Goal: Find contact information: Find contact information

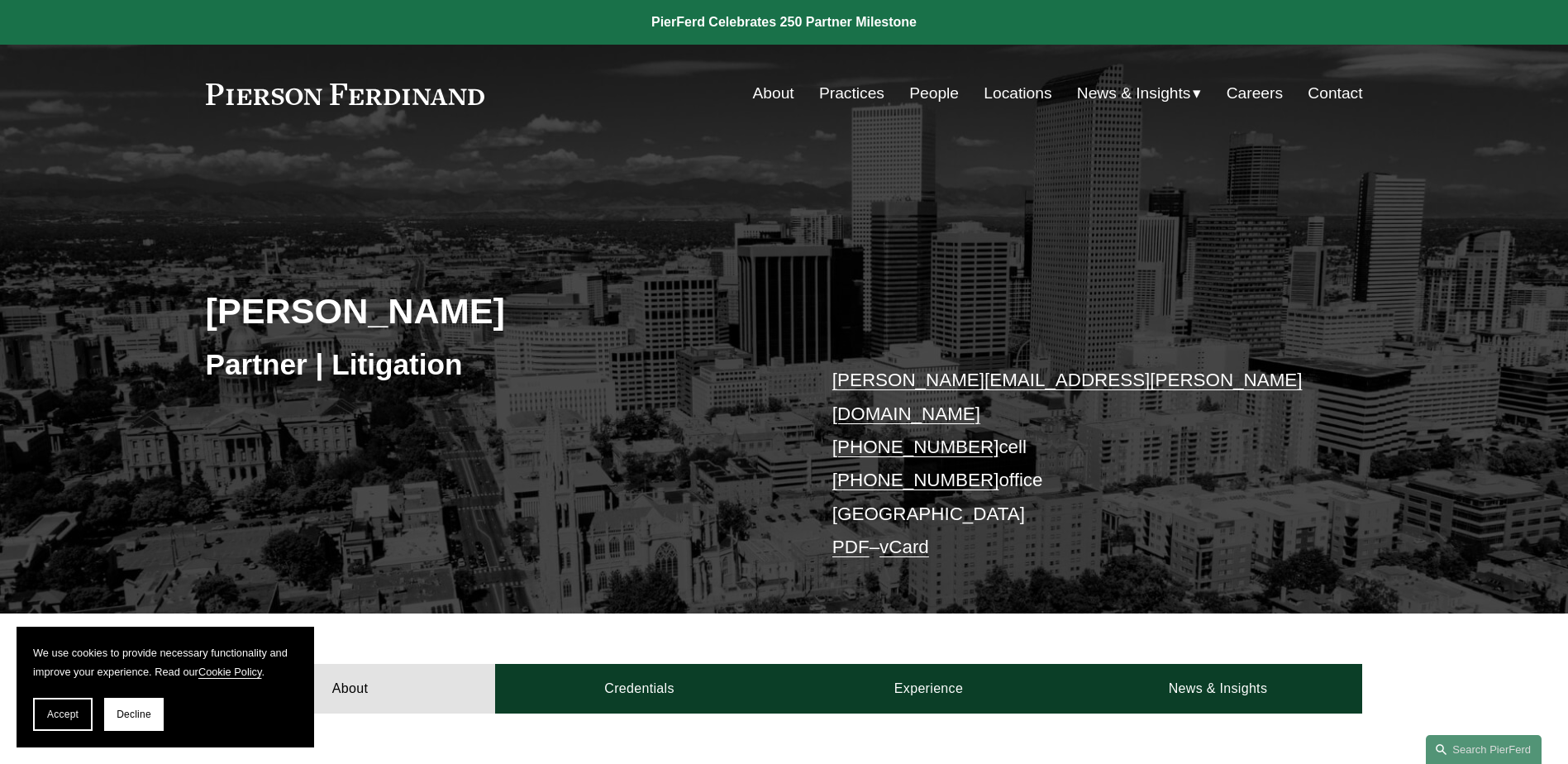
click at [919, 537] on link "vCard" at bounding box center [905, 547] width 50 height 20
click at [846, 537] on link "PDF" at bounding box center [851, 547] width 37 height 20
click at [1015, 94] on link "Locations" at bounding box center [1017, 93] width 67 height 31
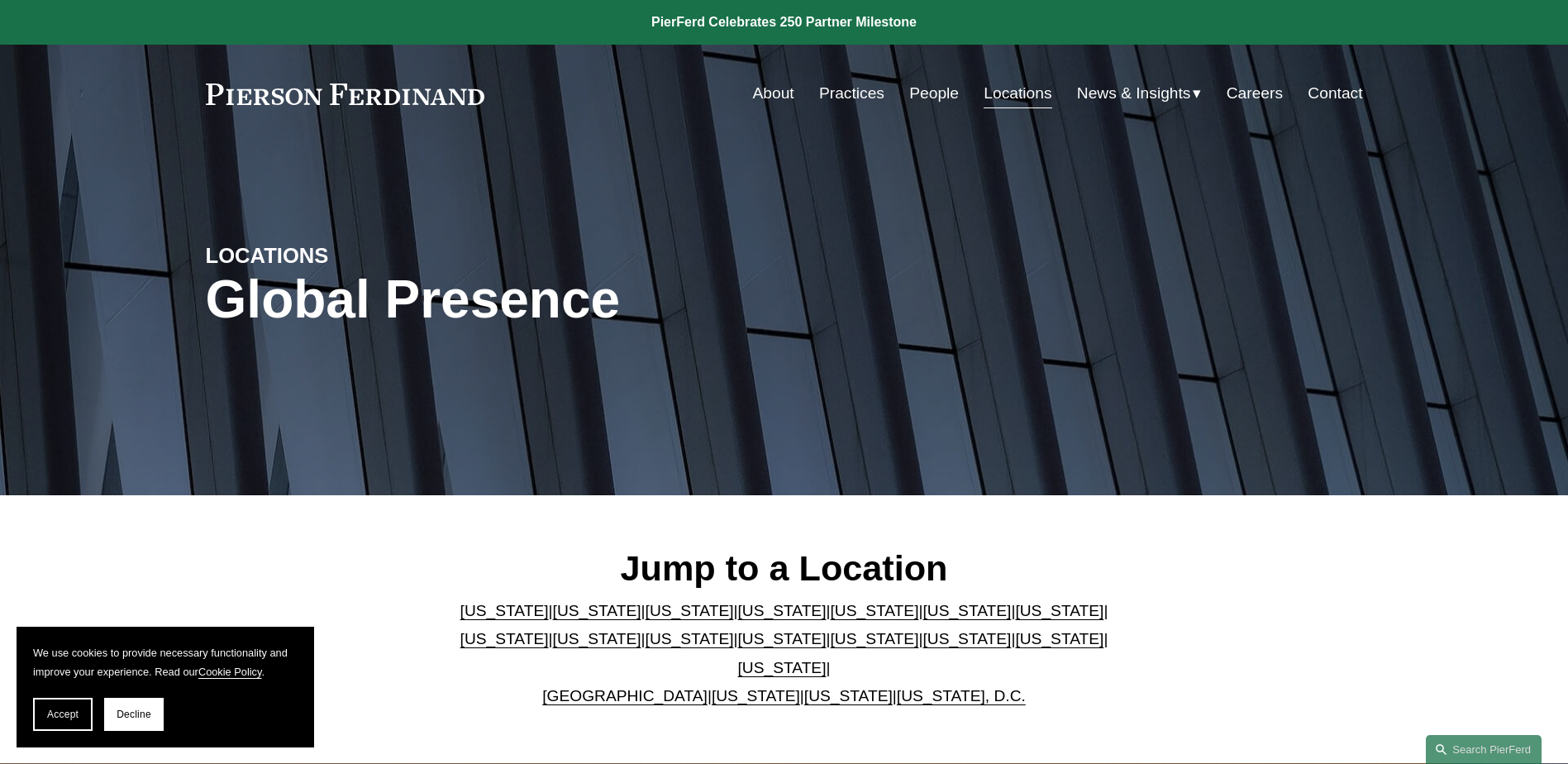
click at [647, 619] on link "[US_STATE]" at bounding box center [690, 611] width 89 height 18
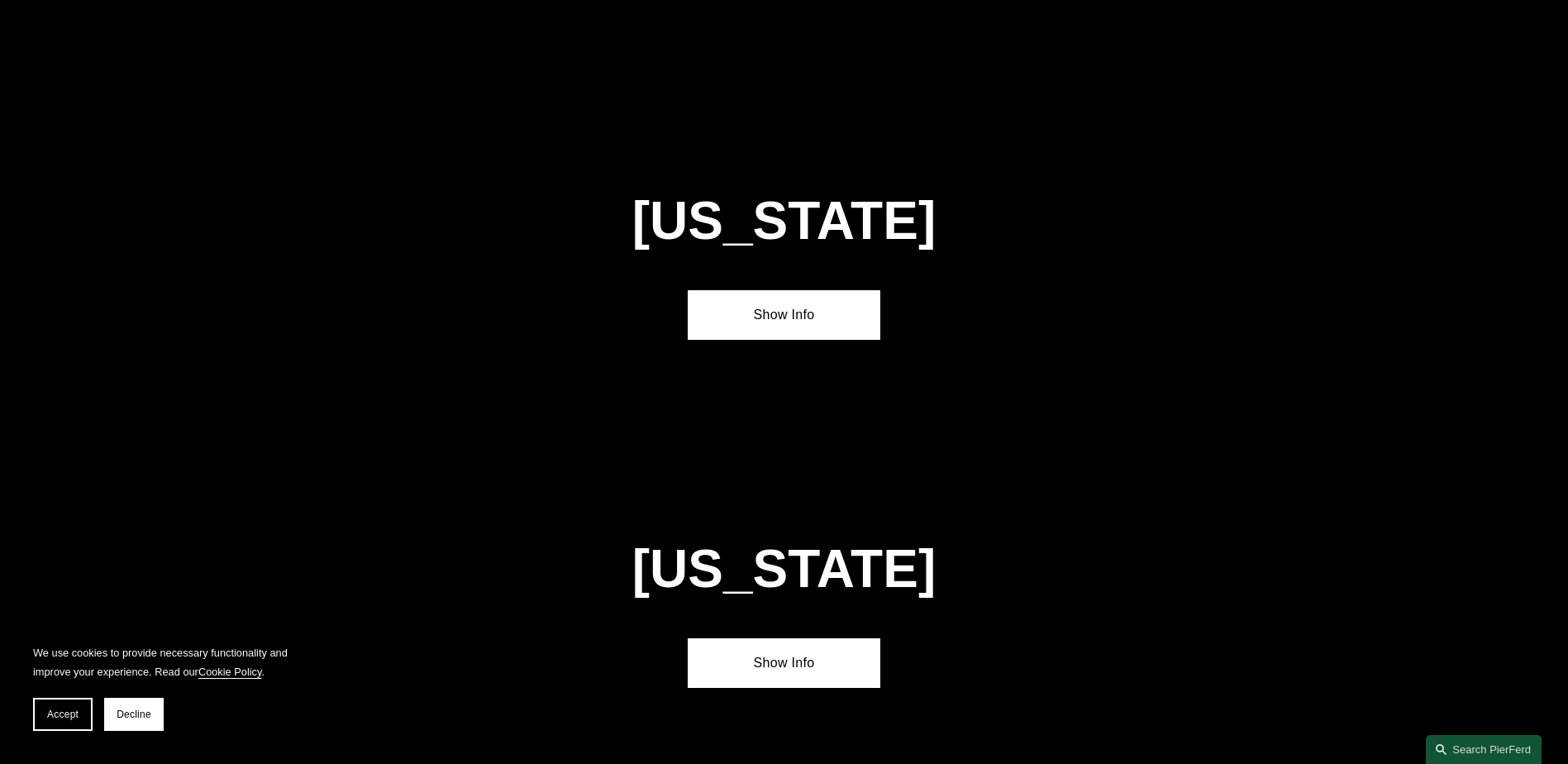
scroll to position [1446, 0]
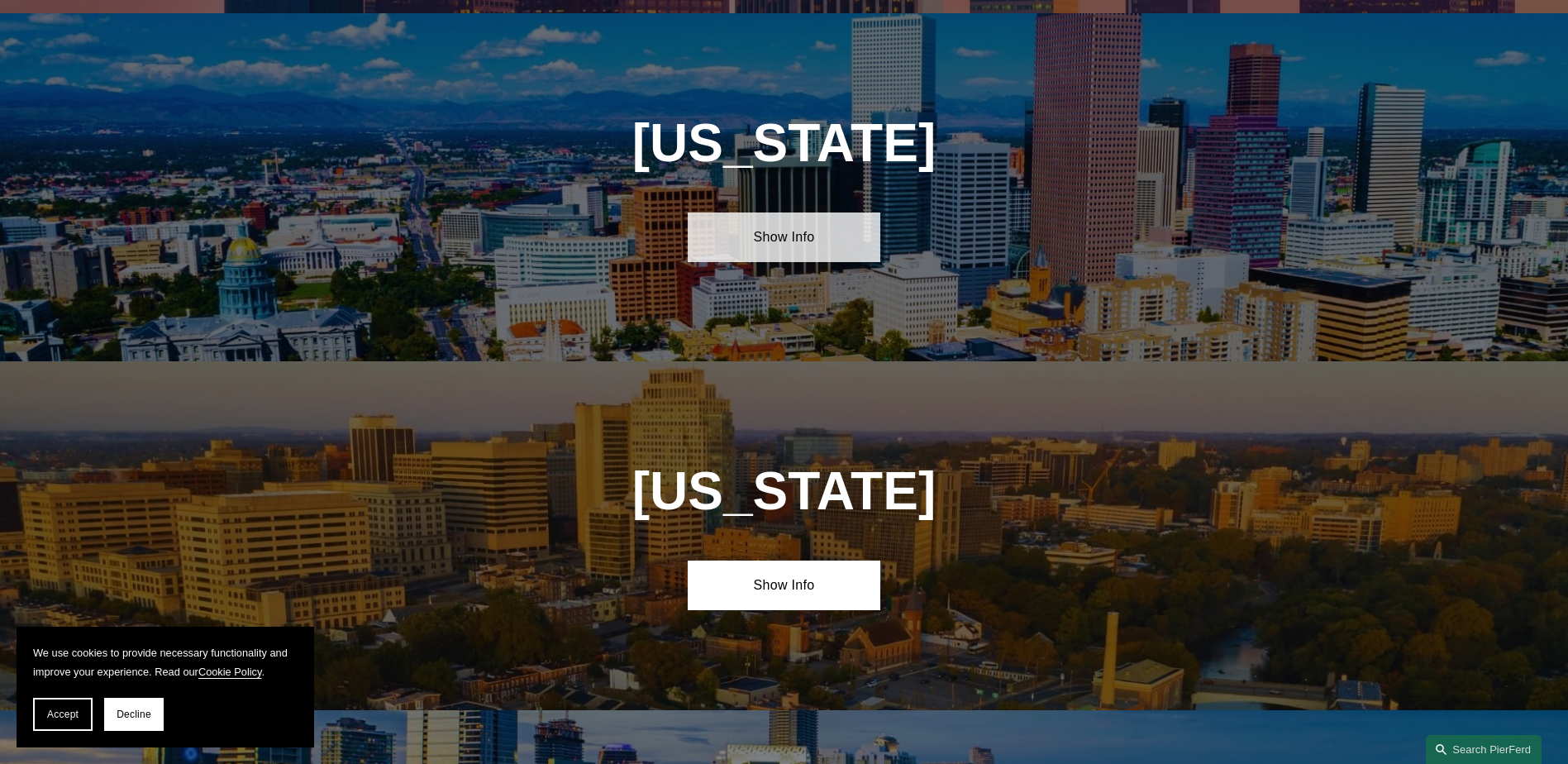
click at [797, 223] on link "Show Info" at bounding box center [783, 238] width 192 height 50
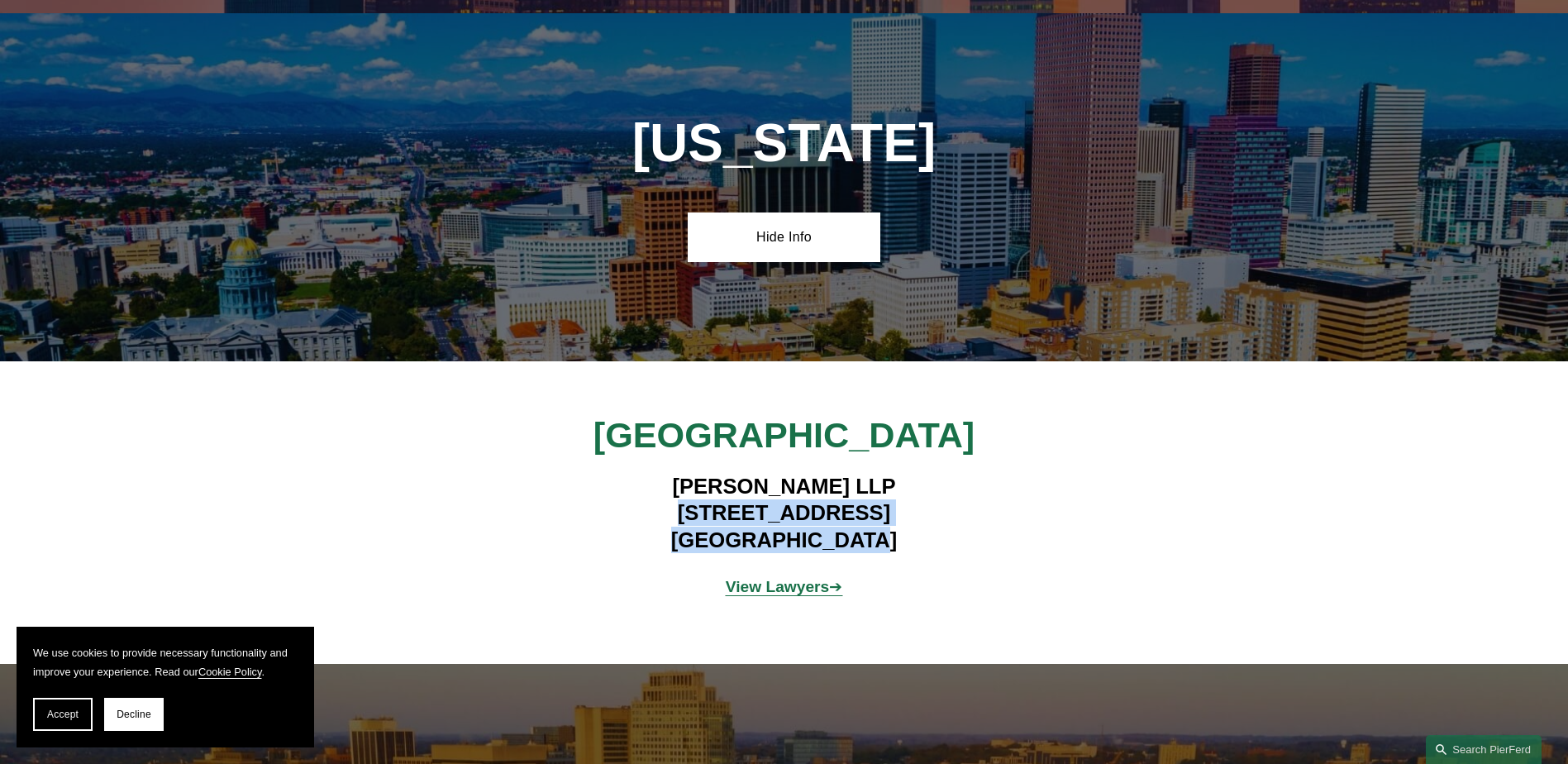
drag, startPoint x: 645, startPoint y: 495, endPoint x: 880, endPoint y: 520, distance: 236.3
click at [880, 520] on h4 "[PERSON_NAME] LLP [STREET_ADDRESS]" at bounding box center [783, 513] width 482 height 80
copy h4 "[STREET_ADDRESS]"
